Goal: Information Seeking & Learning: Learn about a topic

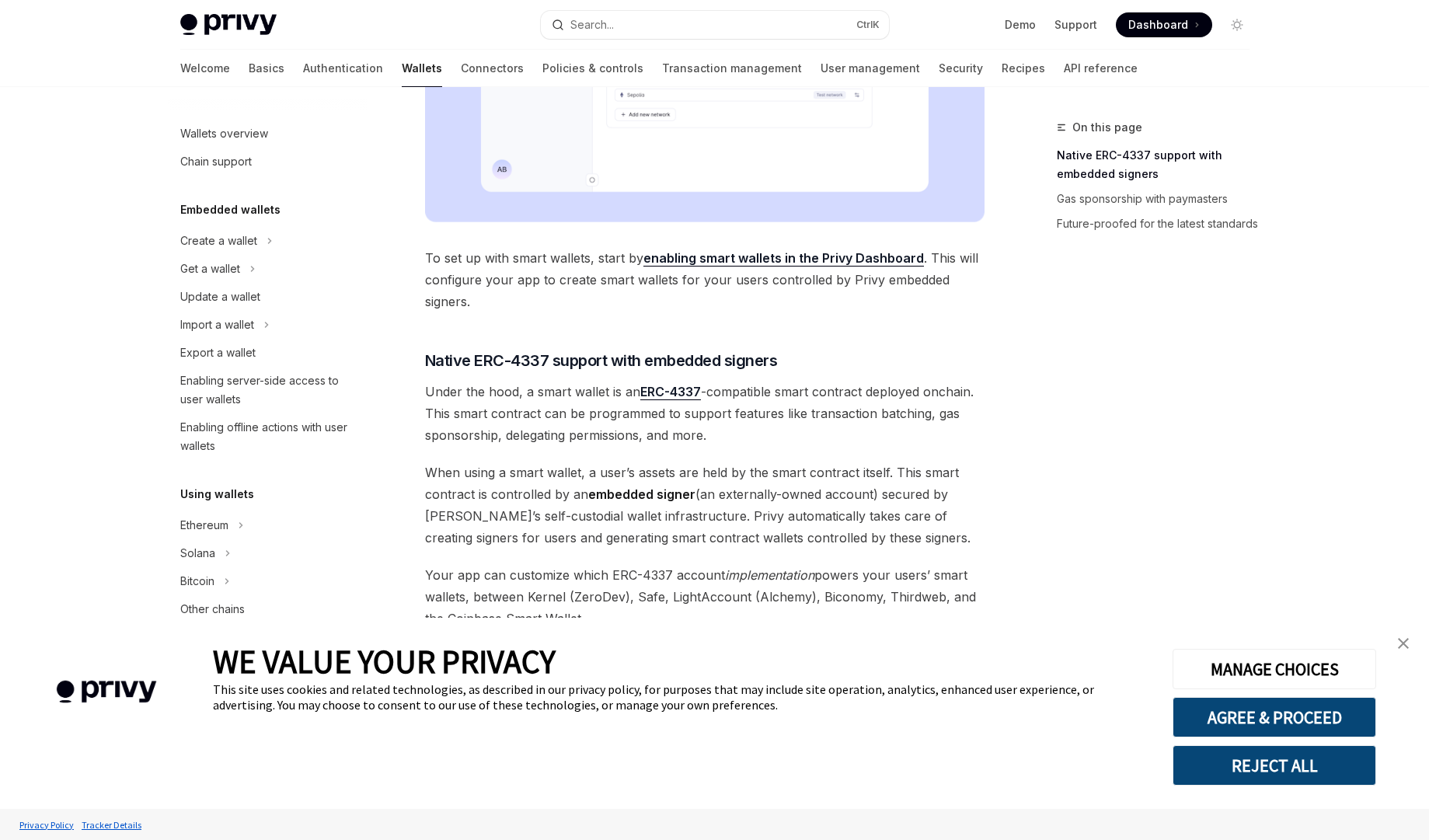
scroll to position [627, 0]
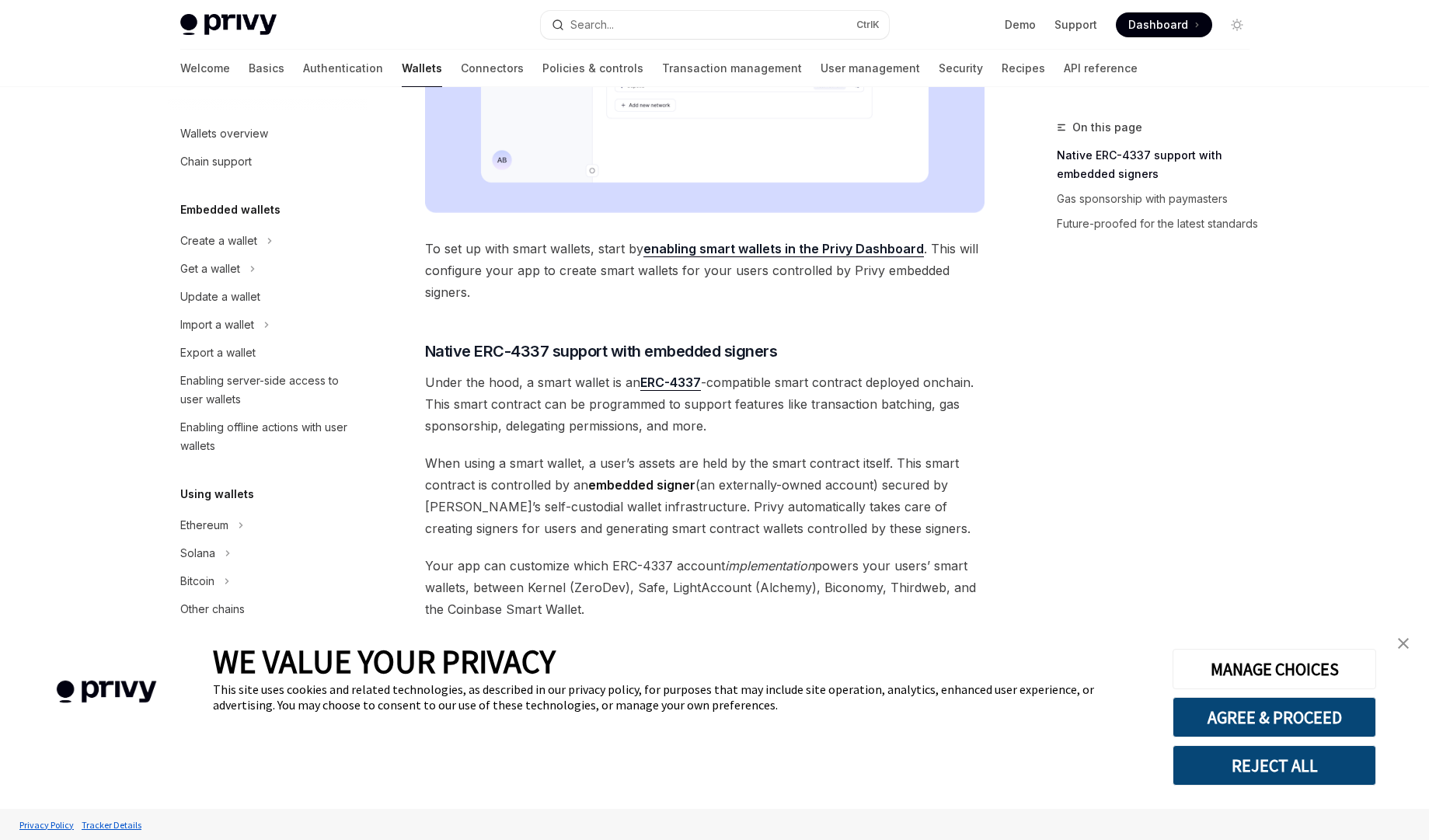
click at [678, 272] on span "To set up with smart wallets, start by enabling smart wallets in the Privy Dash…" at bounding box center [705, 271] width 560 height 65
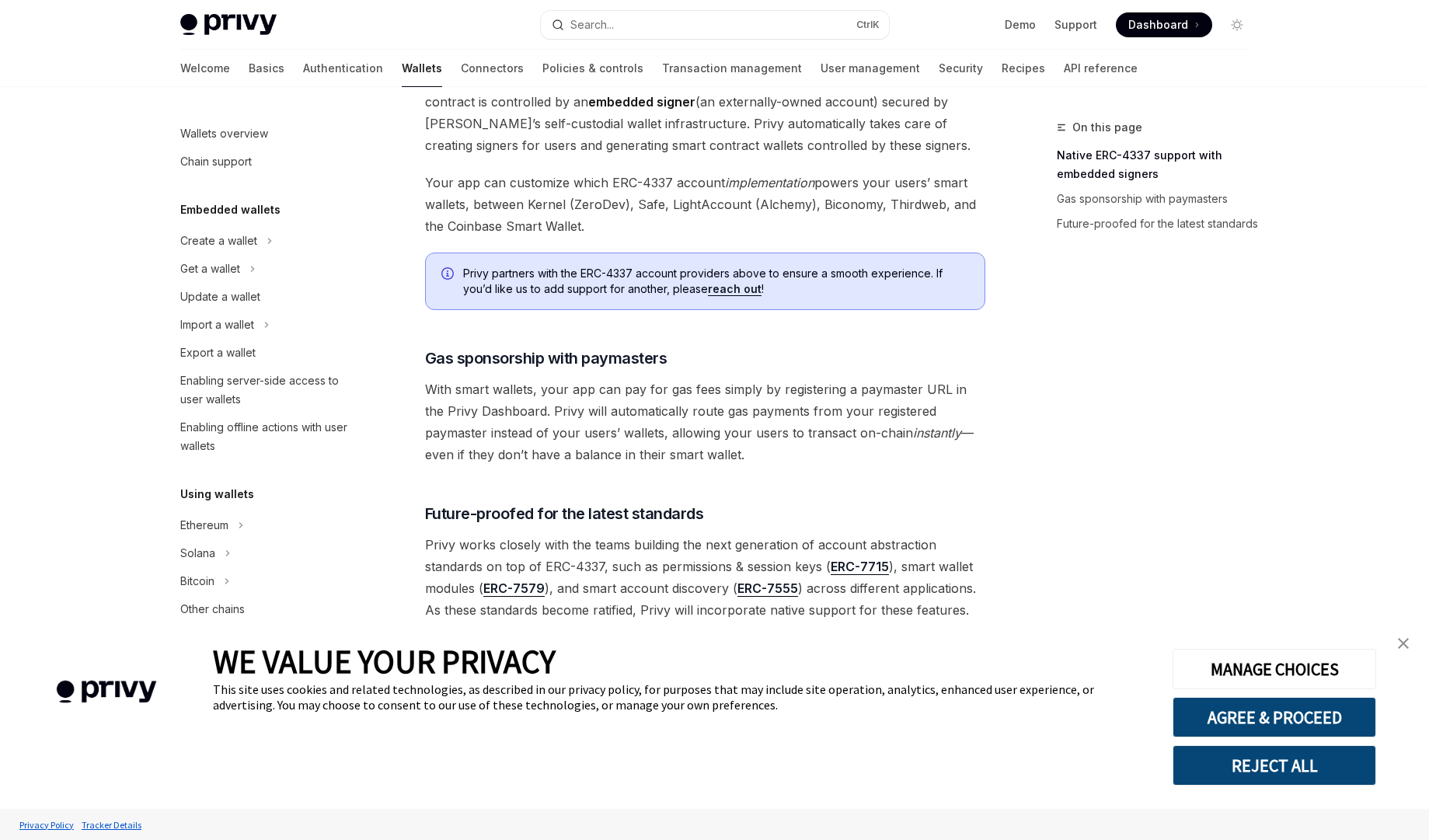
scroll to position [1042, 0]
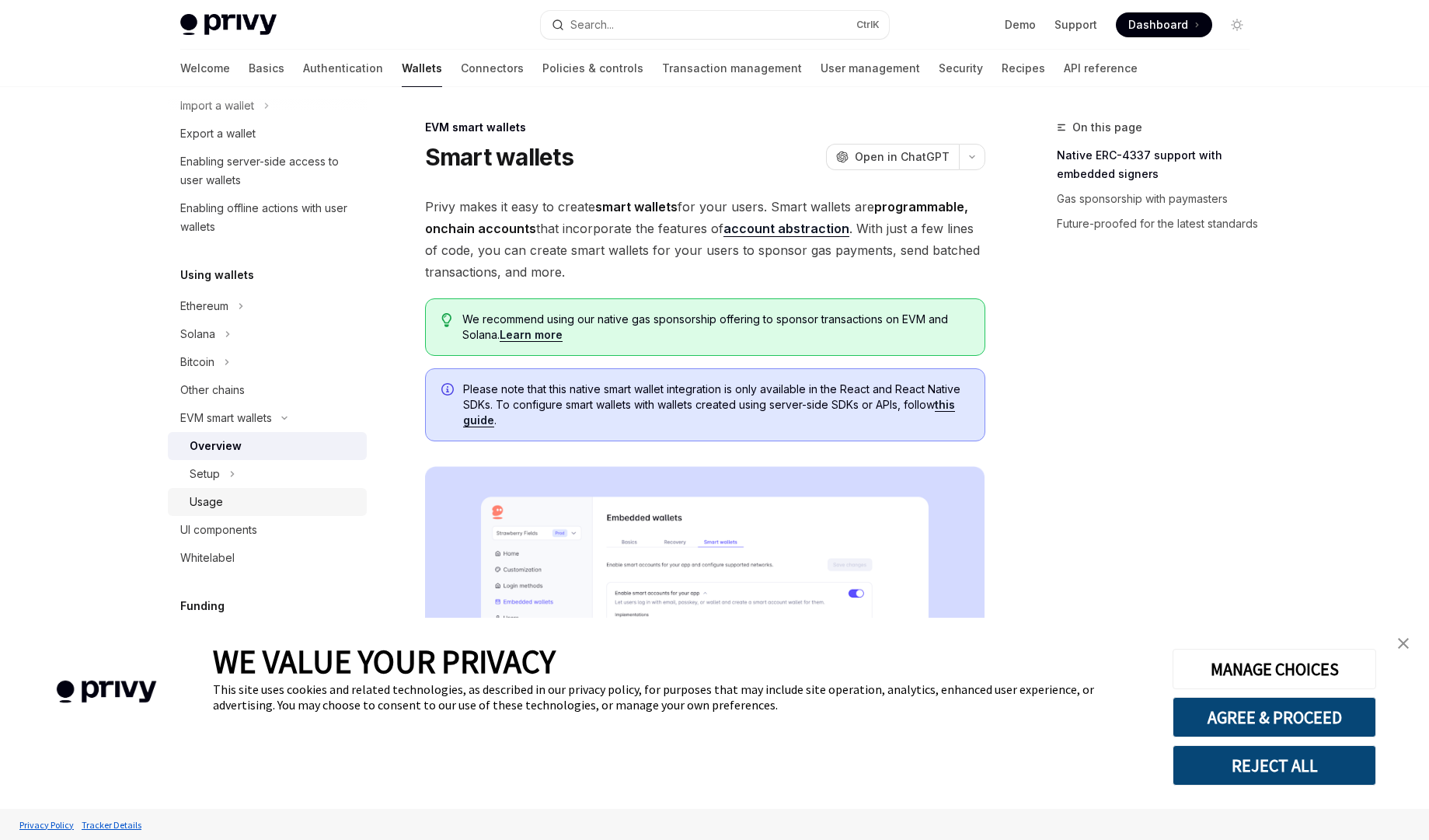
scroll to position [220, 0]
click at [216, 386] on div "Other chains" at bounding box center [213, 388] width 65 height 19
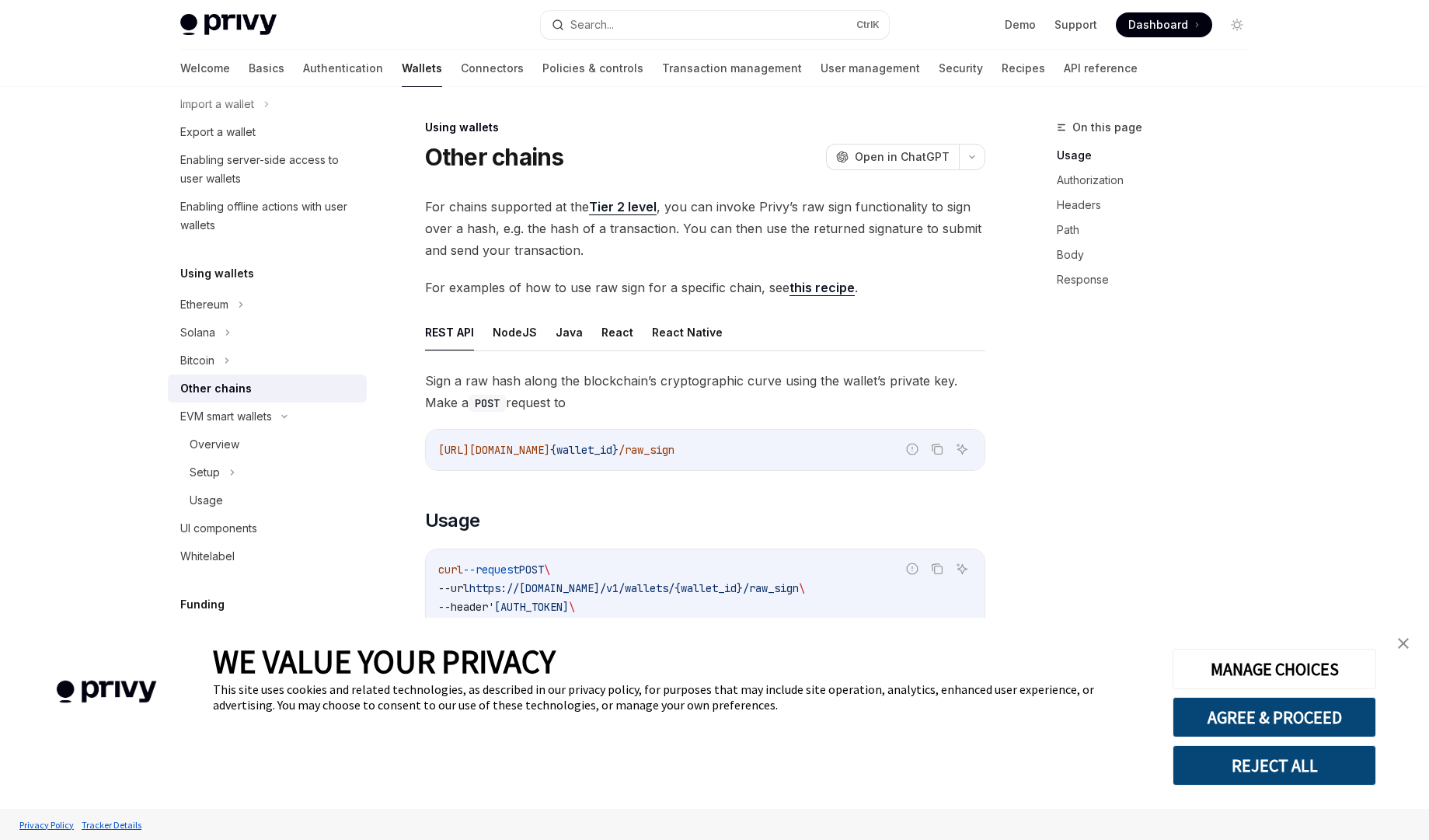
type textarea "*"
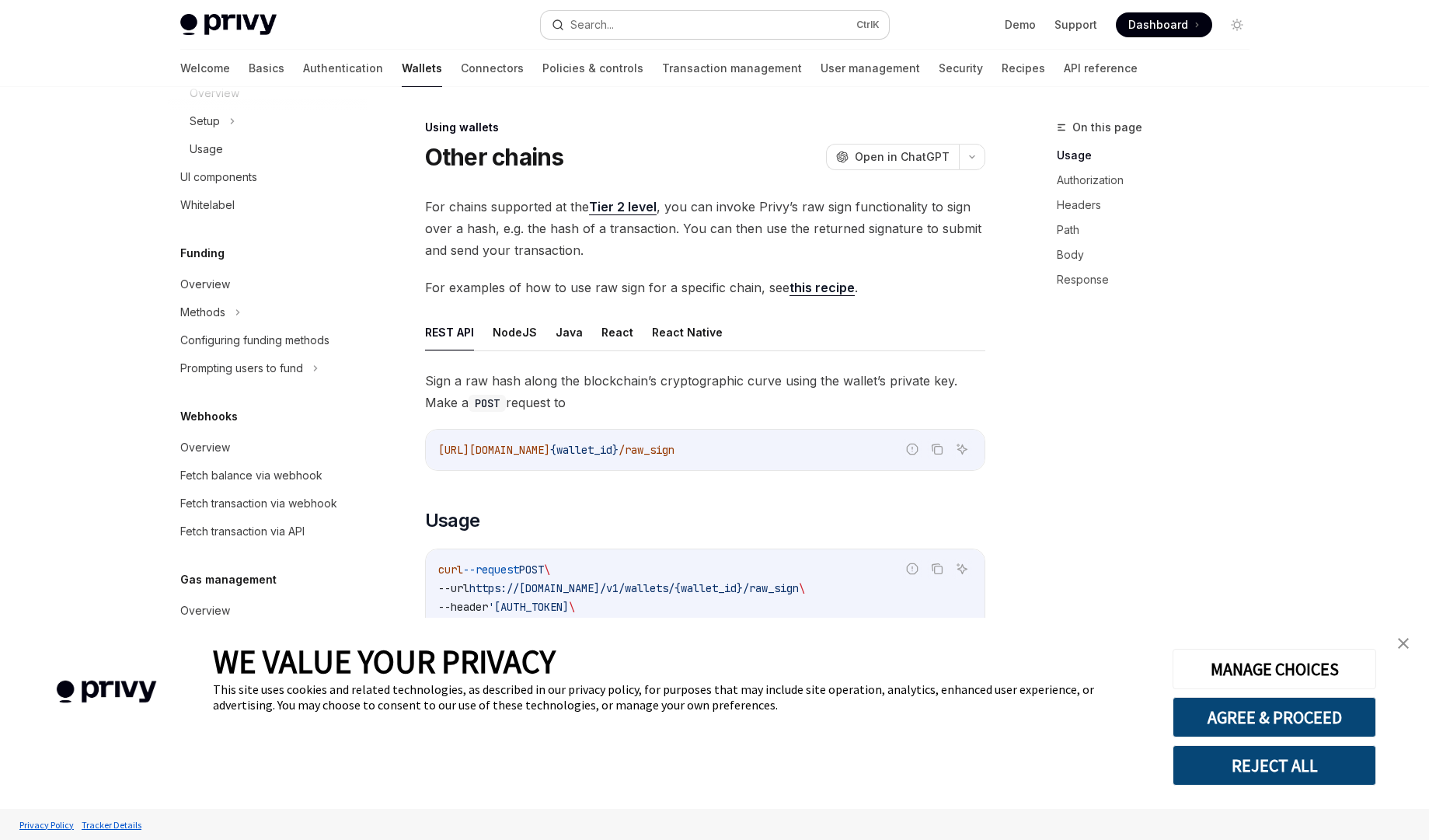
click at [636, 19] on button "Search... Ctrl K" at bounding box center [714, 25] width 348 height 28
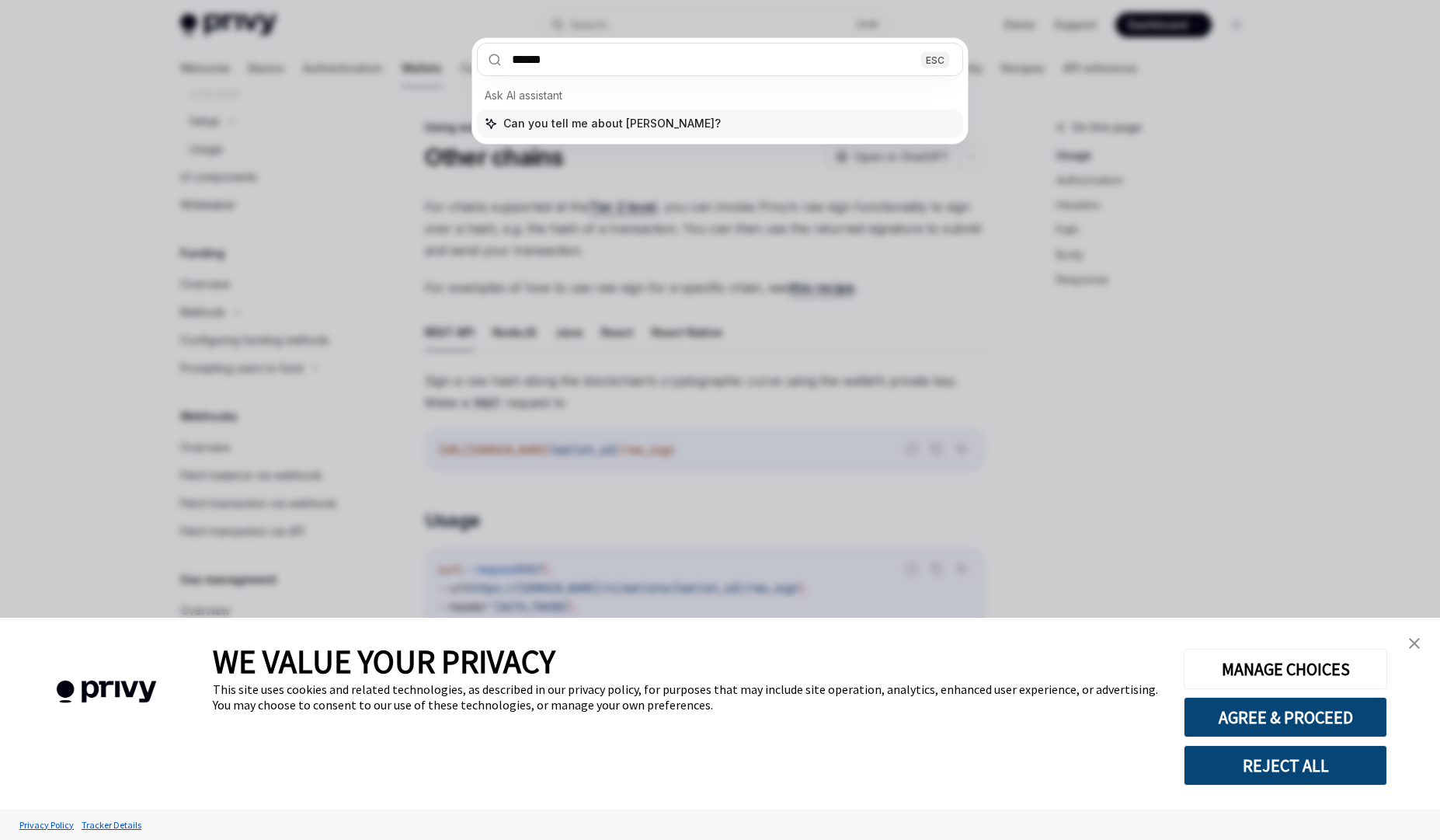
type input "*******"
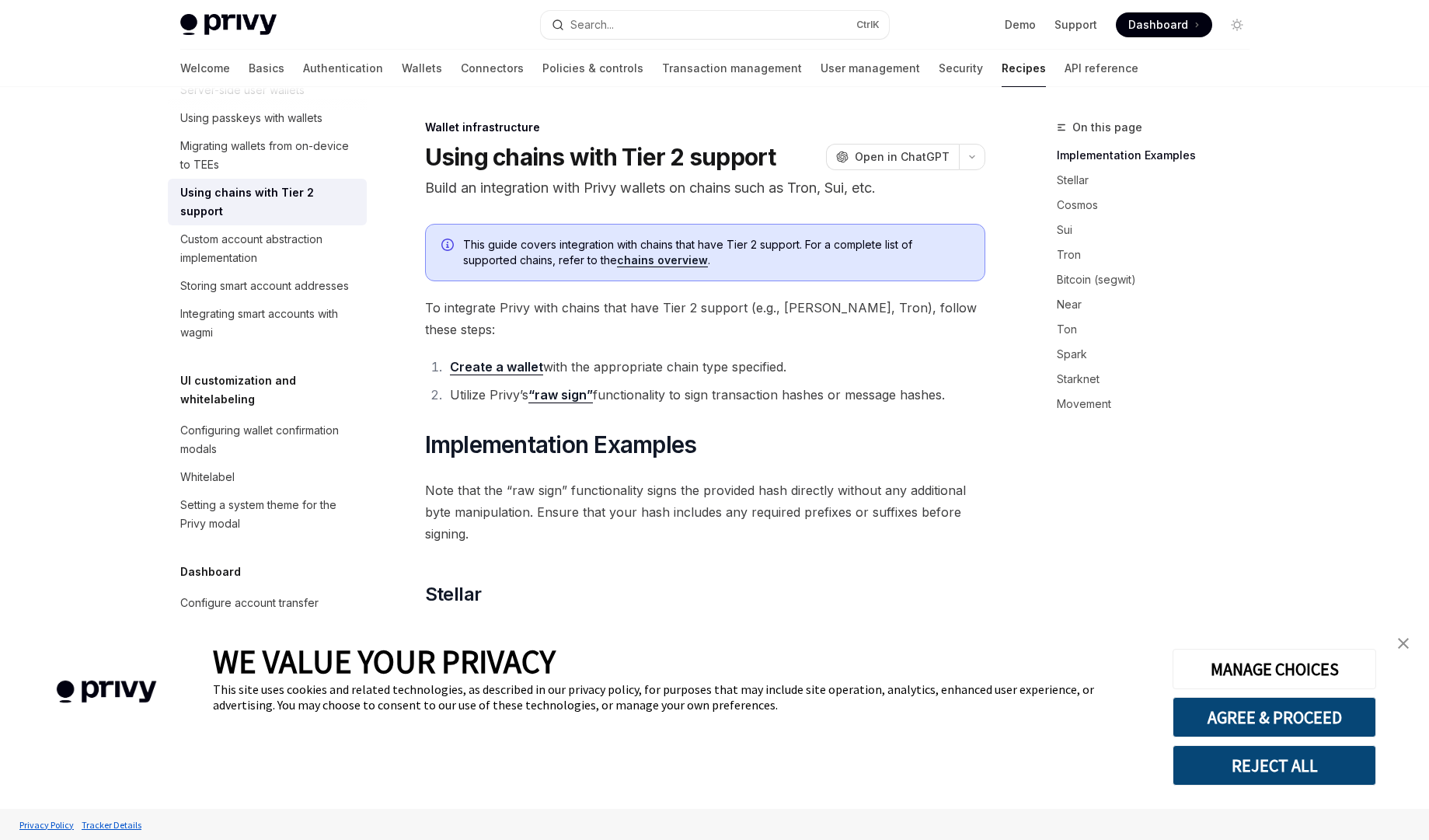
scroll to position [558, 0]
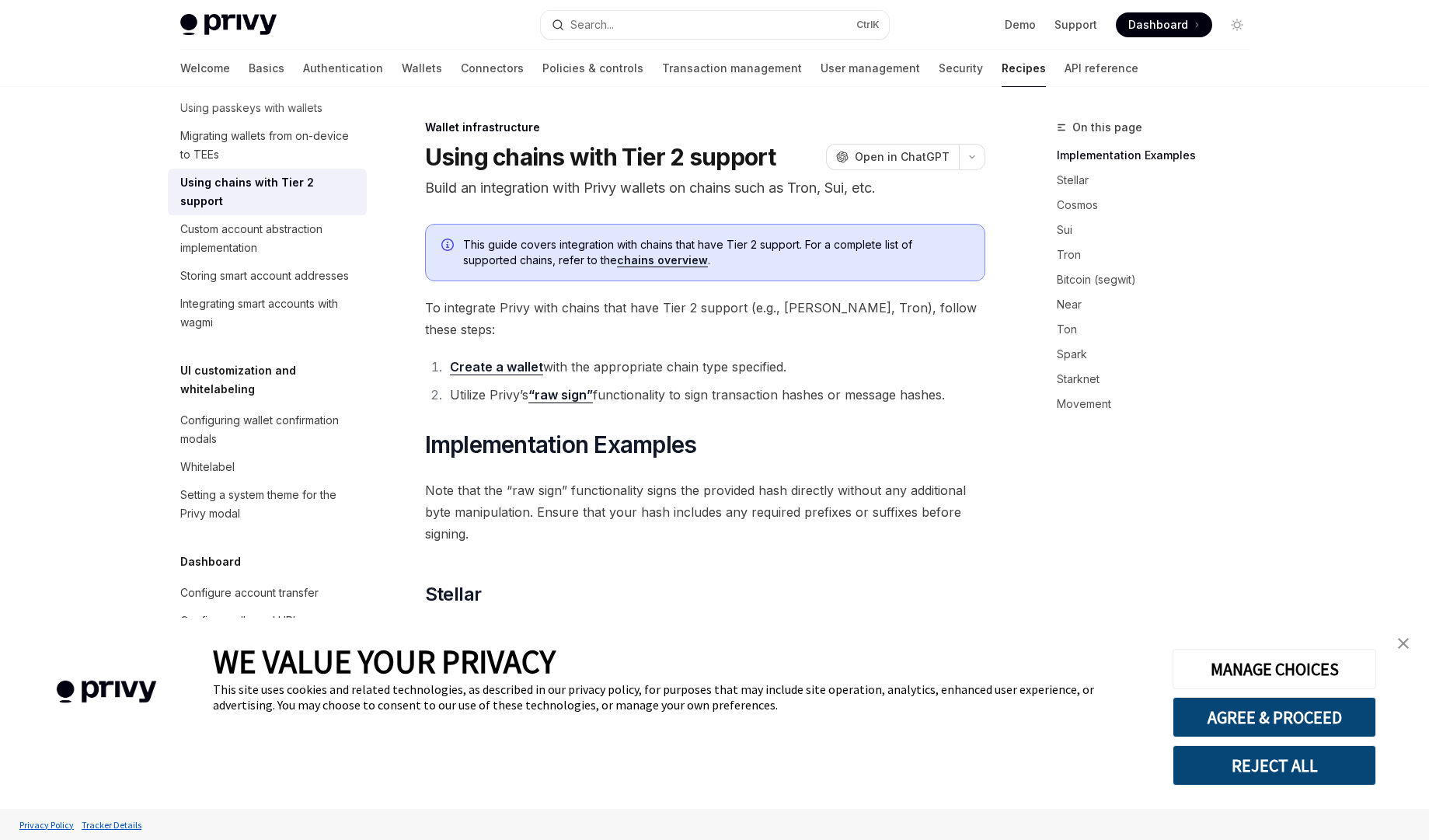
click at [229, 211] on div "Using chains with Tier 2 support" at bounding box center [269, 192] width 178 height 38
click at [627, 29] on button "Search... Ctrl K" at bounding box center [714, 25] width 348 height 28
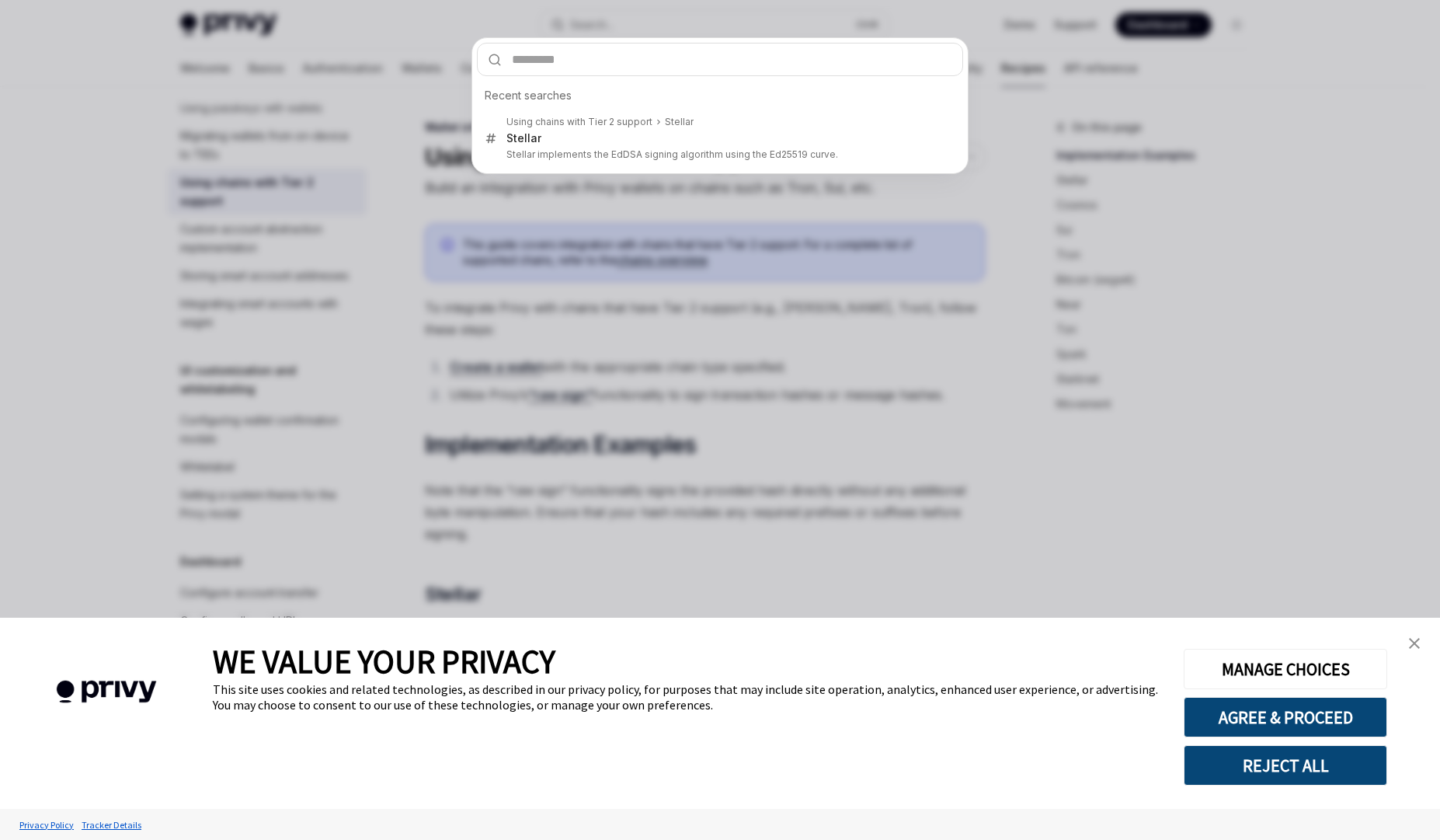
click at [644, 248] on div "Recent searches Using chains with Tier 2 support Stellar Stellar Stellar implem…" at bounding box center [720, 420] width 1440 height 840
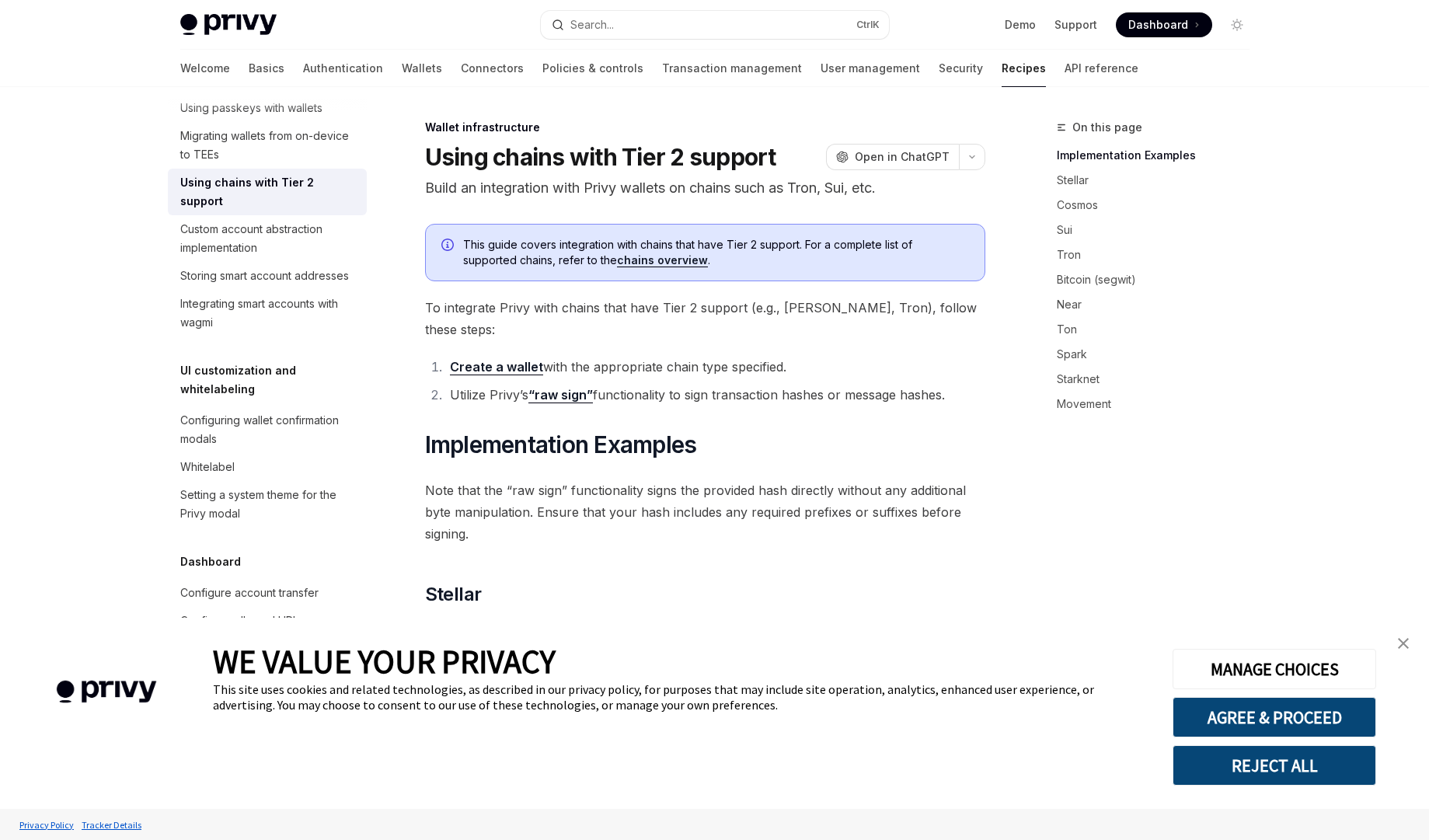
click at [663, 263] on link "chains overview" at bounding box center [662, 260] width 90 height 14
type textarea "*"
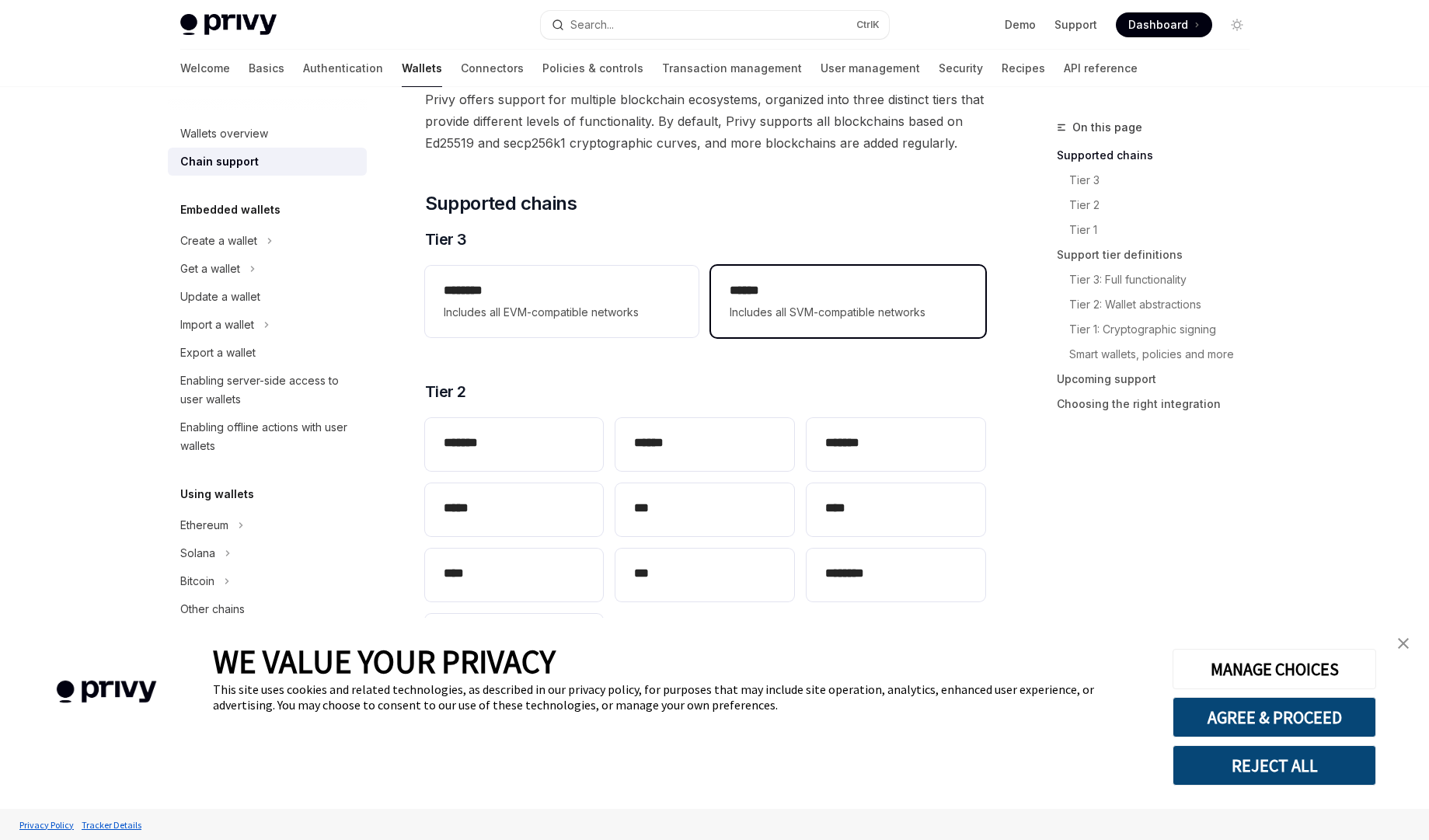
scroll to position [117, 0]
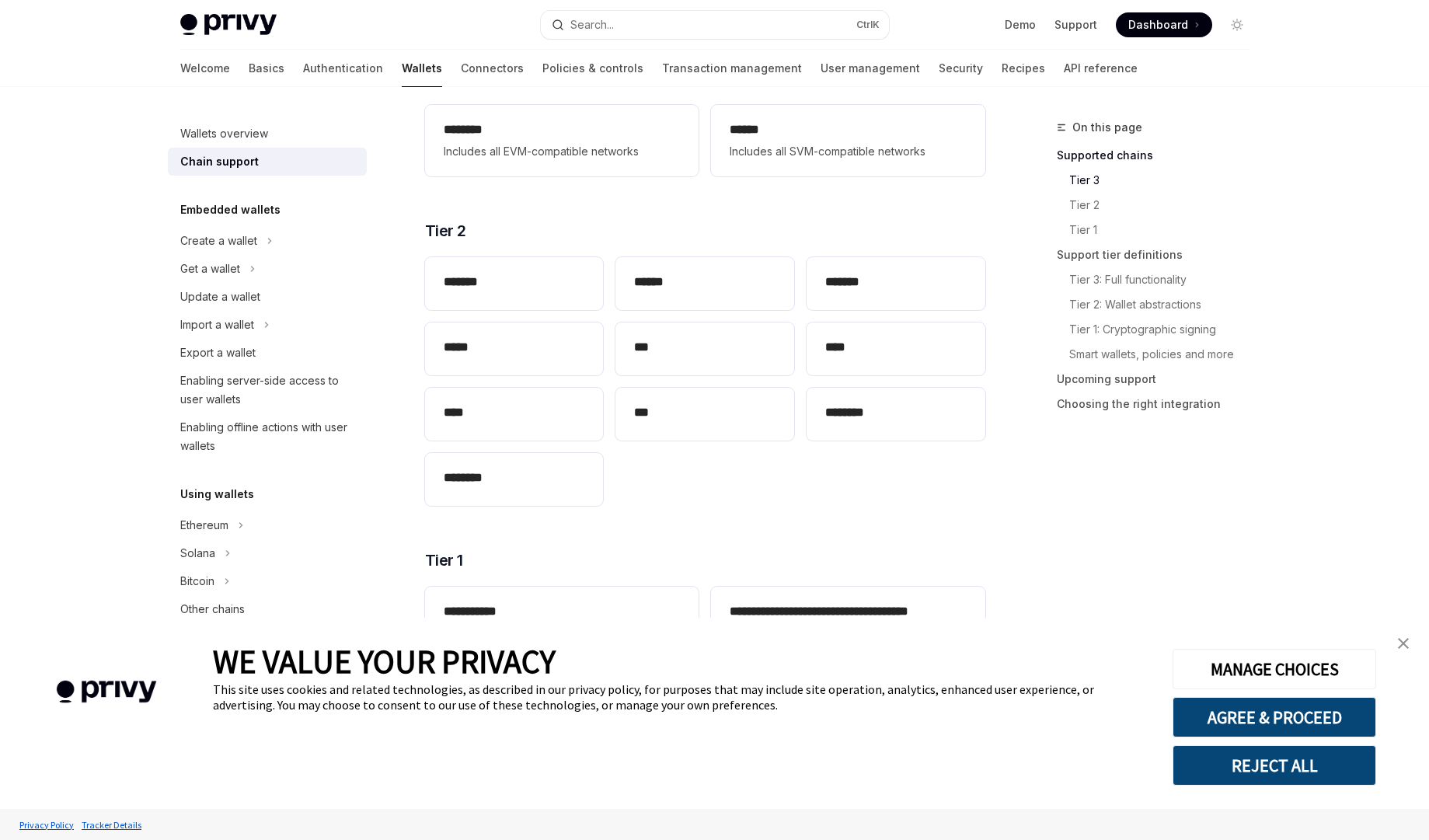
scroll to position [300, 0]
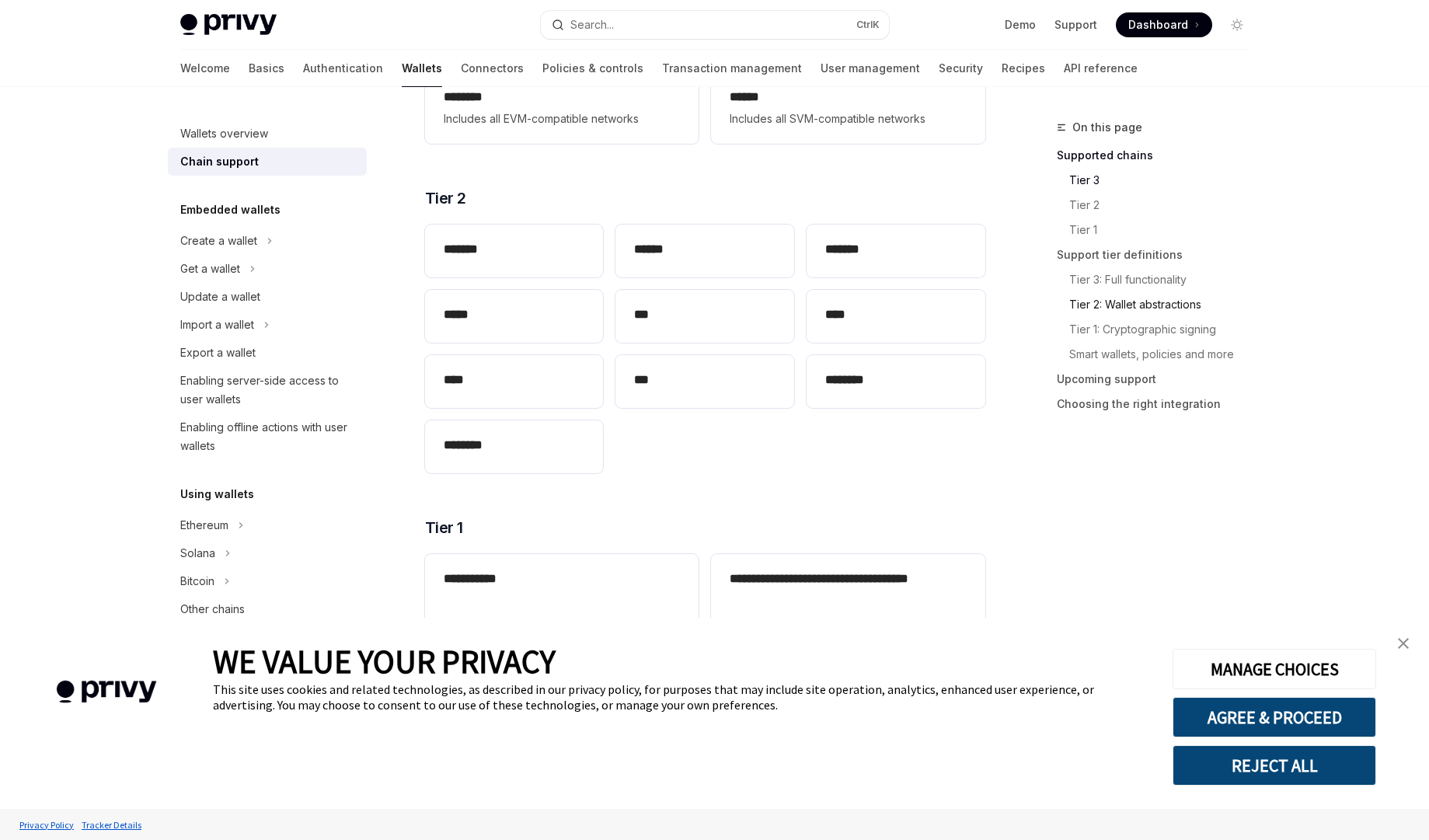
click at [1138, 302] on link "Tier 2: Wallet abstractions" at bounding box center [1165, 304] width 193 height 25
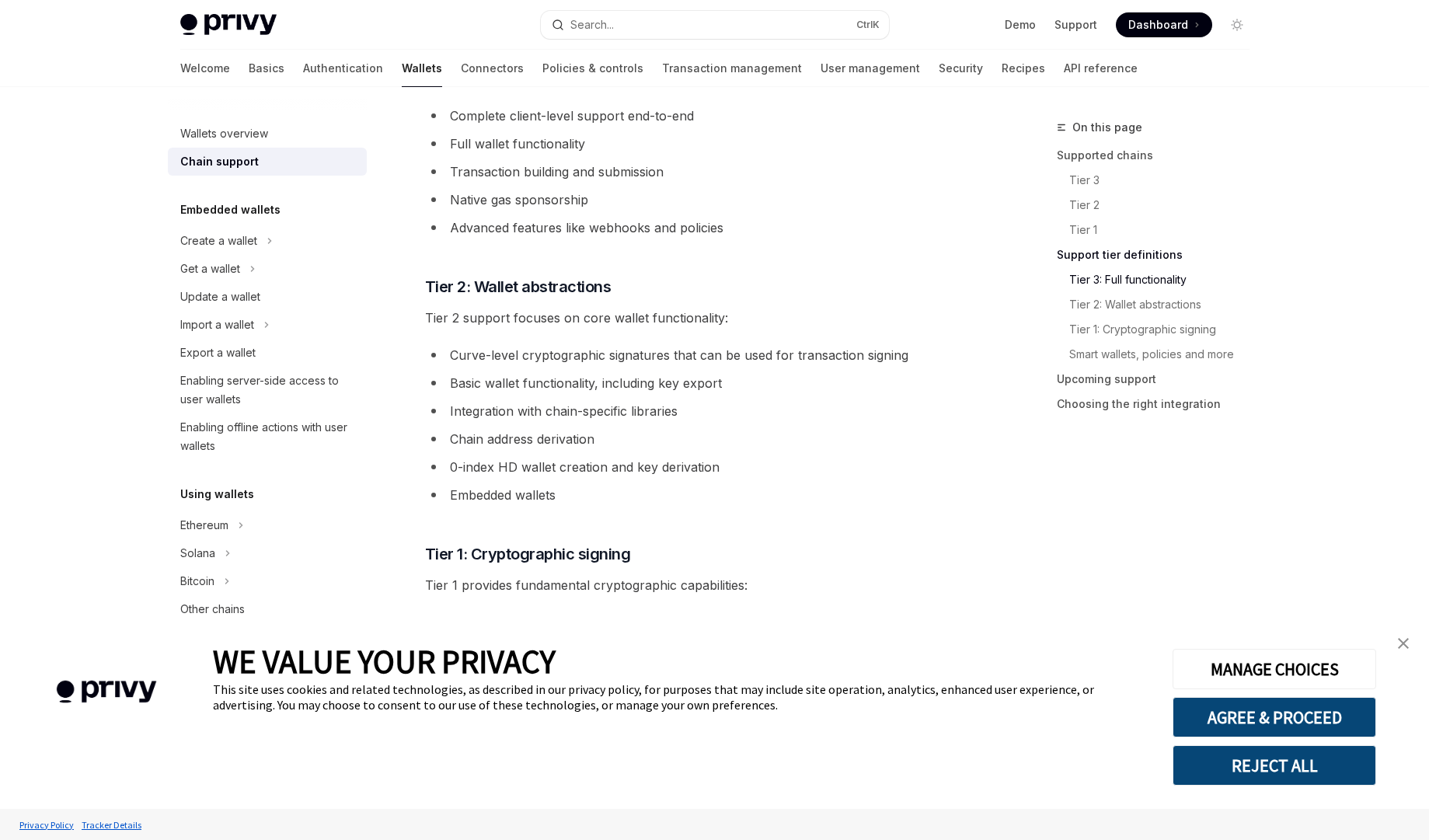
scroll to position [969, 0]
drag, startPoint x: 490, startPoint y: 359, endPoint x: 650, endPoint y: 353, distance: 160.1
click at [650, 353] on li "Curve-level cryptographic signatures that can be used for transaction signing" at bounding box center [705, 356] width 560 height 21
drag, startPoint x: 487, startPoint y: 440, endPoint x: 571, endPoint y: 429, distance: 84.7
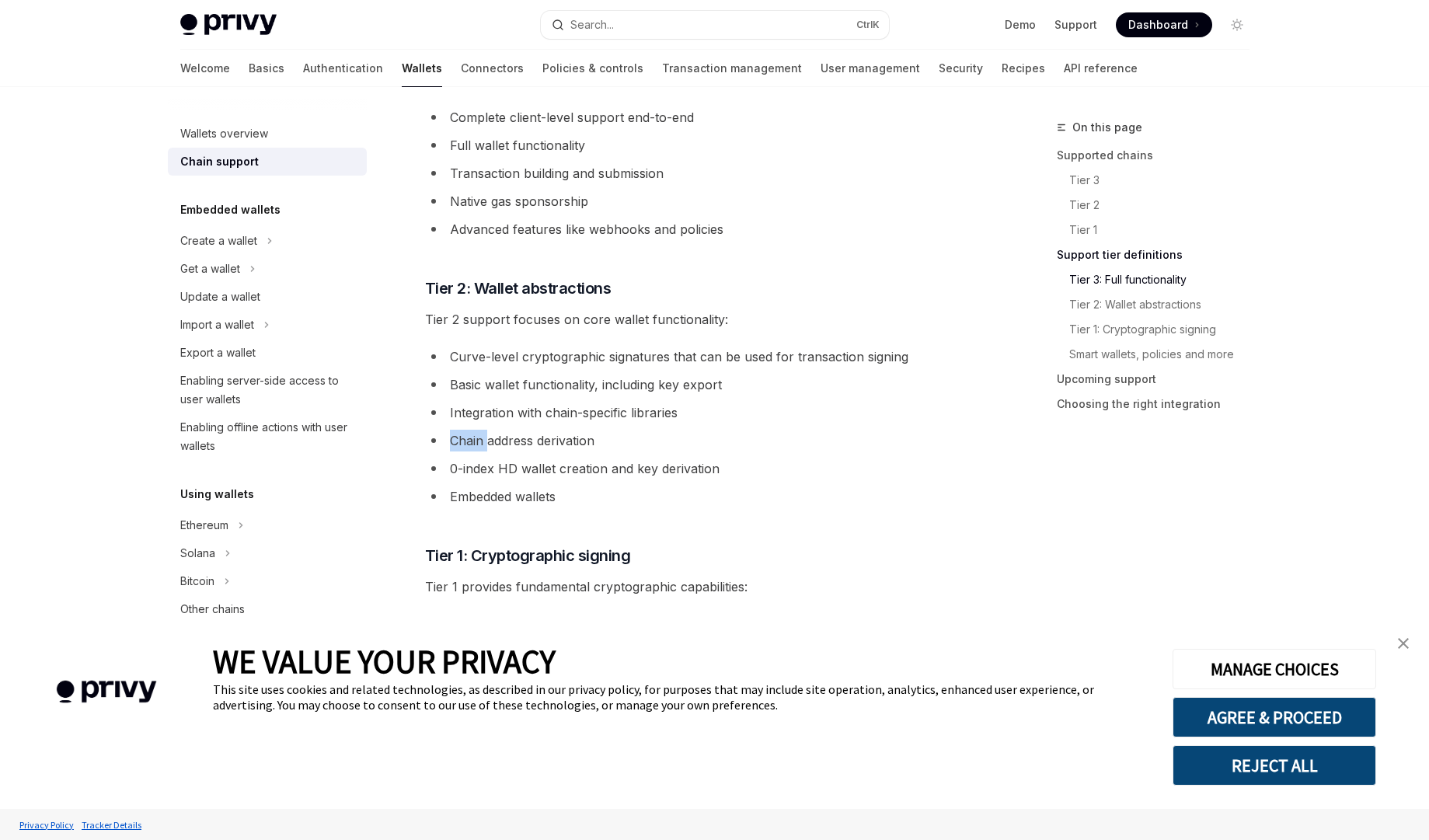
click at [571, 429] on li "Chain address derivation" at bounding box center [705, 440] width 560 height 21
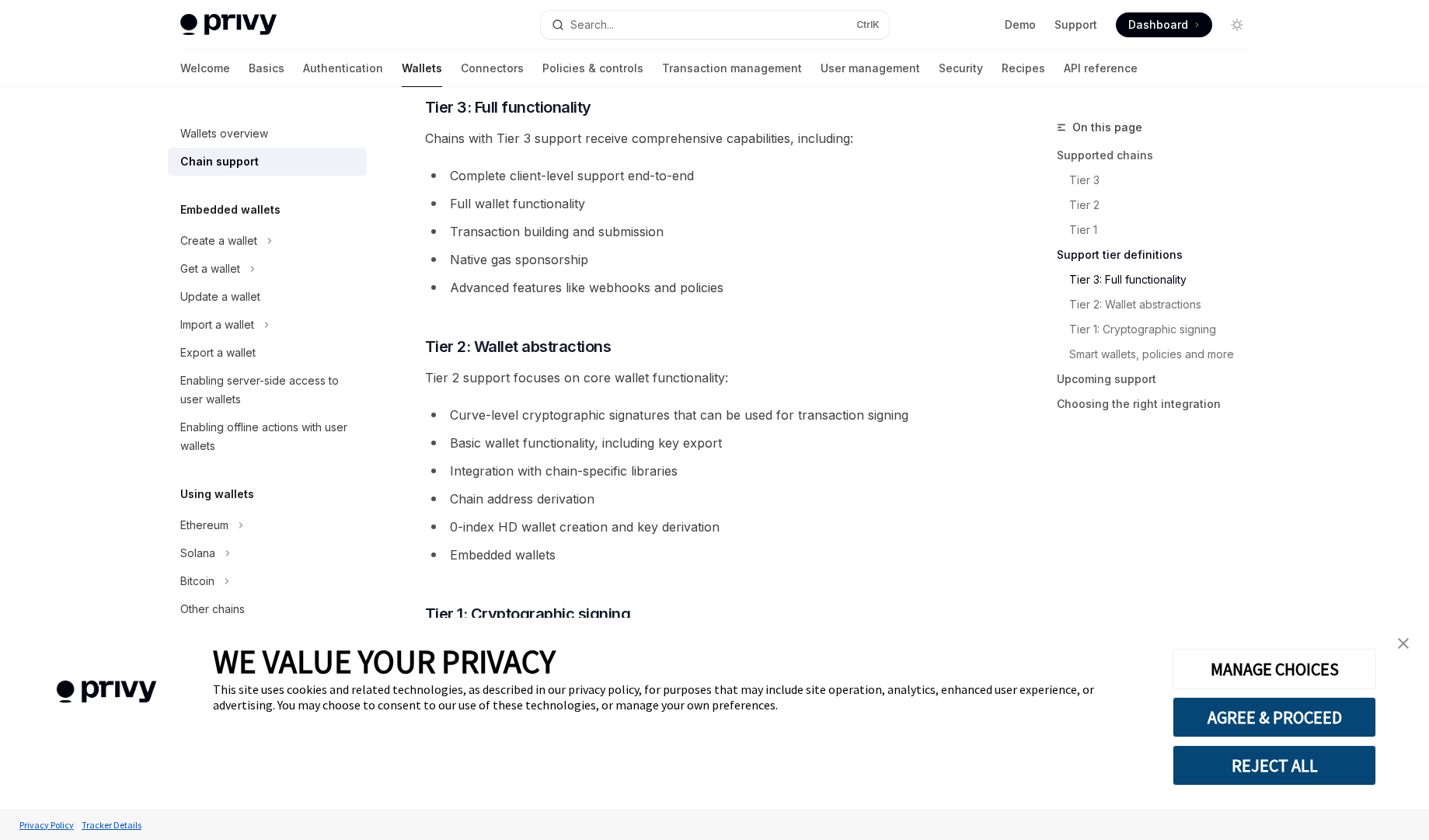
scroll to position [906, 0]
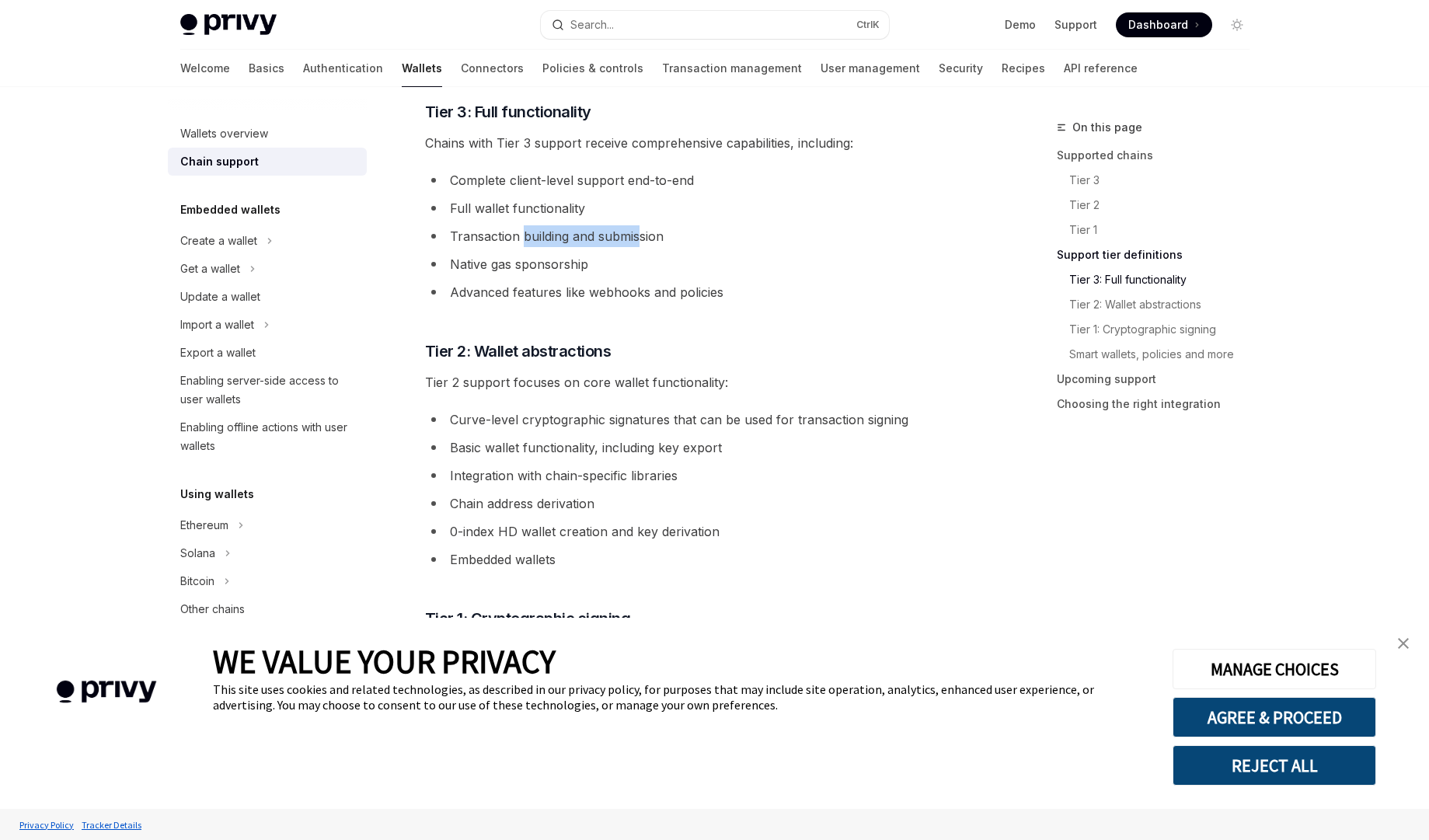
drag, startPoint x: 523, startPoint y: 235, endPoint x: 641, endPoint y: 234, distance: 118.0
click at [641, 234] on li "Transaction building and submission" at bounding box center [705, 236] width 560 height 21
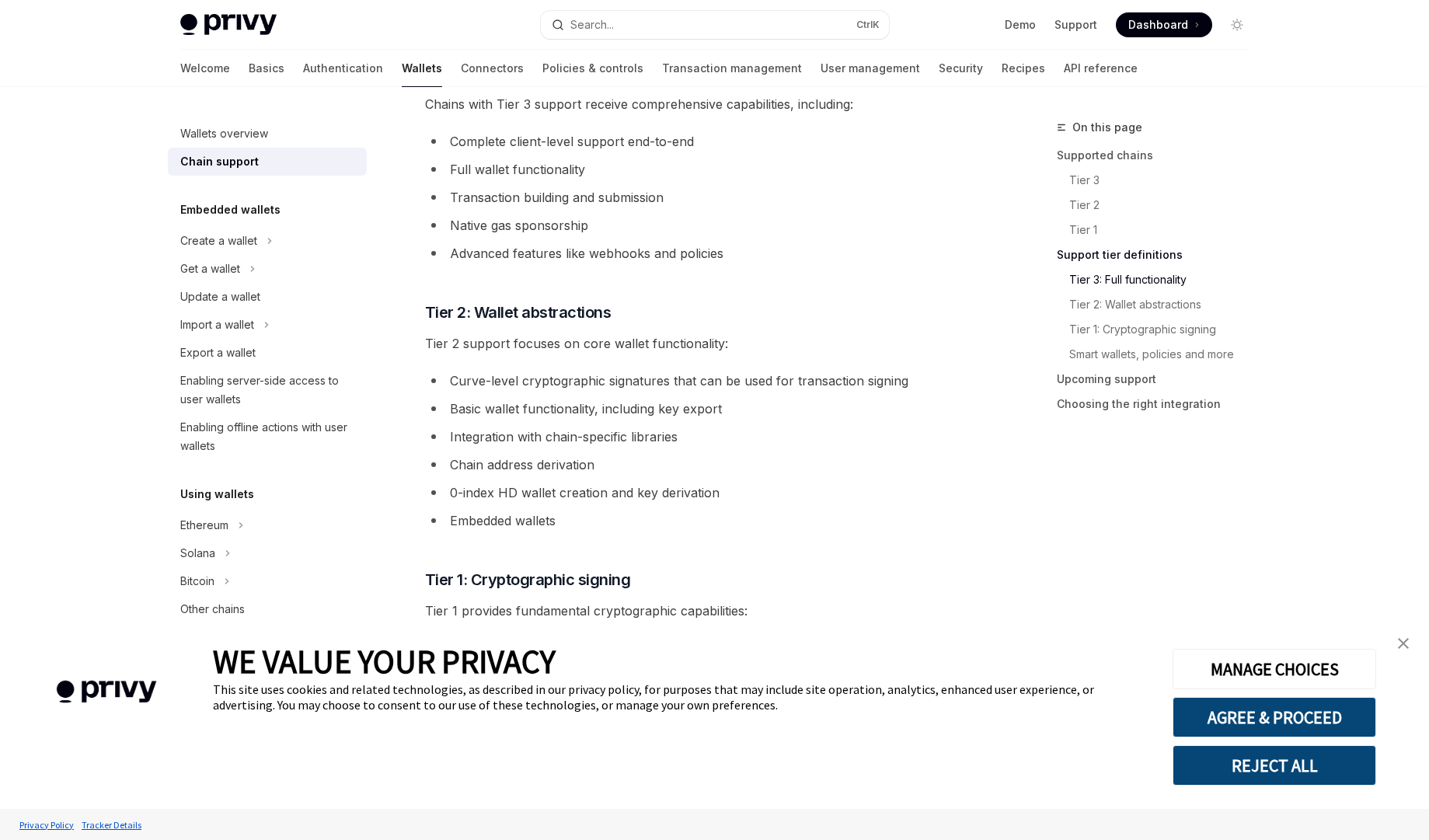
scroll to position [880, 0]
